Goal: Information Seeking & Learning: Learn about a topic

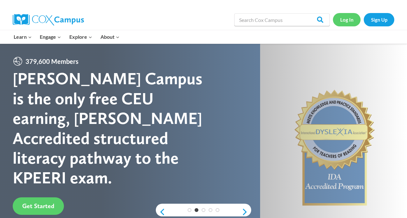
click at [343, 20] on link "Log In" at bounding box center [347, 19] width 28 height 13
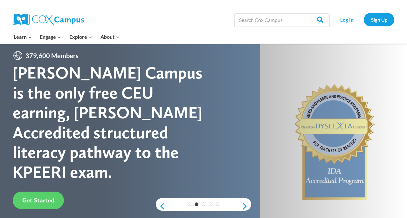
scroll to position [10, 0]
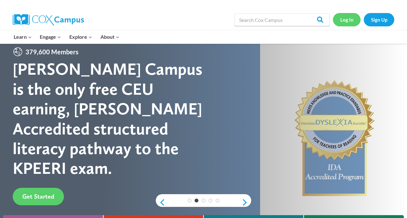
click at [344, 19] on link "Log In" at bounding box center [347, 19] width 28 height 13
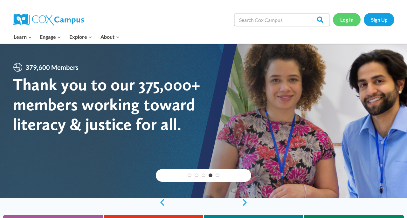
click at [345, 21] on link "Log In" at bounding box center [347, 19] width 28 height 13
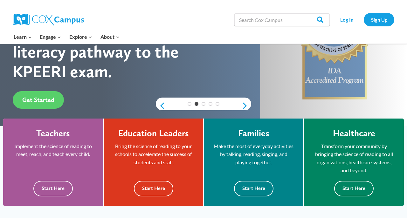
scroll to position [106, 0]
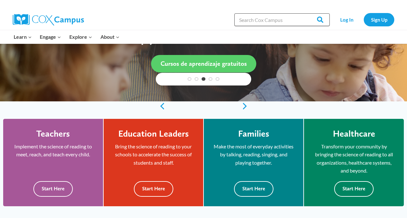
click at [291, 20] on input "Search in [URL][DOMAIN_NAME]" at bounding box center [282, 19] width 95 height 13
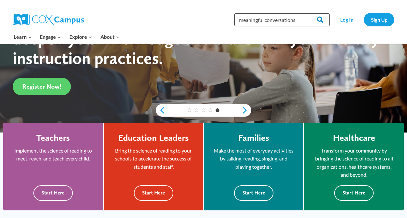
type input "meaningful conversations"
click at [321, 19] on input "Search" at bounding box center [317, 19] width 25 height 13
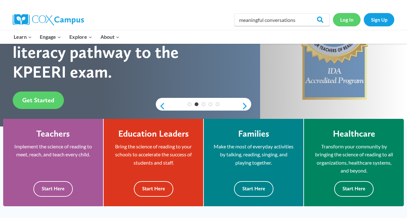
click at [352, 18] on link "Log In" at bounding box center [347, 19] width 28 height 13
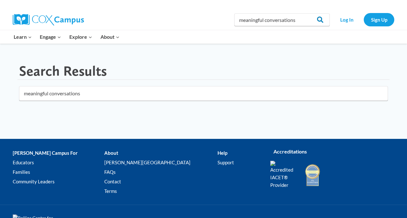
click at [322, 20] on input "Search" at bounding box center [317, 19] width 25 height 13
